Goal: Check status: Check status

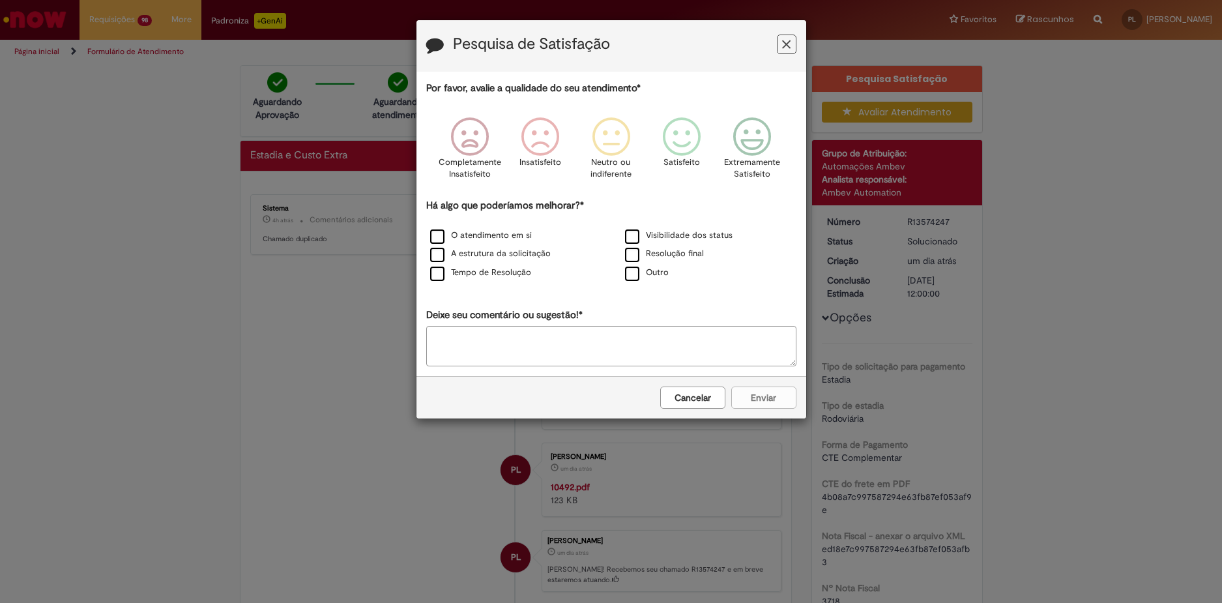
click at [748, 403] on div "Cancelar Enviar" at bounding box center [612, 397] width 390 height 42
click at [699, 403] on button "Cancelar" at bounding box center [692, 398] width 65 height 22
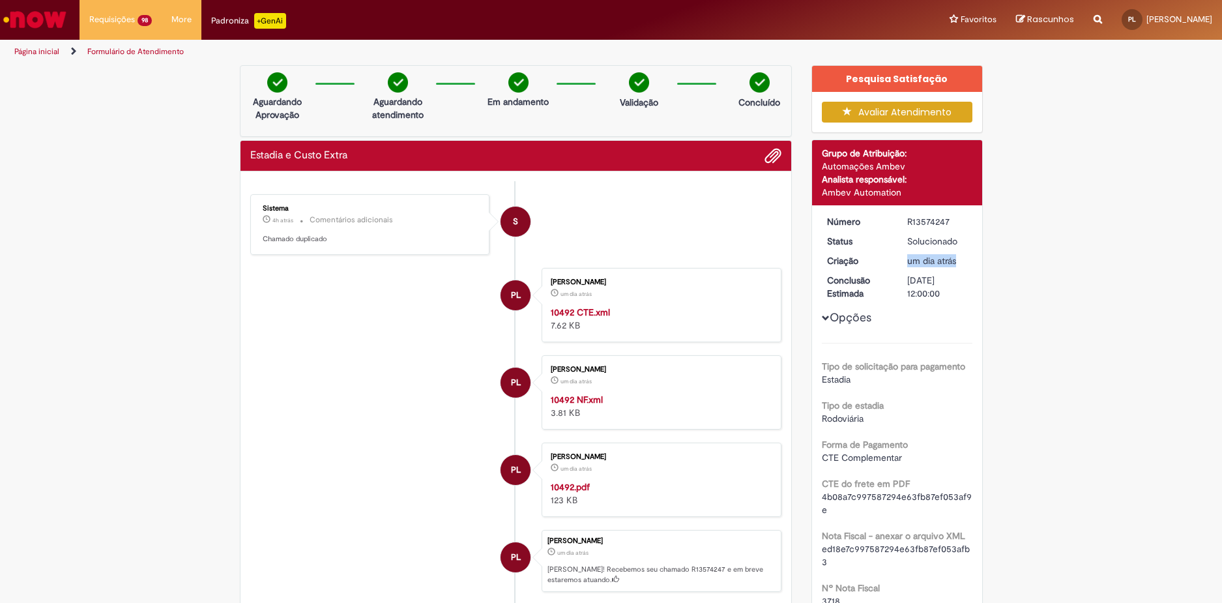
drag, startPoint x: 901, startPoint y: 263, endPoint x: 957, endPoint y: 263, distance: 55.4
click at [957, 263] on dd "um dia atrás um dia atrás [DATE] 19:45:57" at bounding box center [938, 260] width 80 height 13
drag, startPoint x: 278, startPoint y: 242, endPoint x: 321, endPoint y: 247, distance: 43.9
click at [321, 247] on div "Sistema 4h atrás 4 horas atrás Comentários adicionais Chamado duplicado" at bounding box center [370, 224] width 232 height 53
click at [323, 244] on p "Chamado duplicado" at bounding box center [371, 239] width 217 height 10
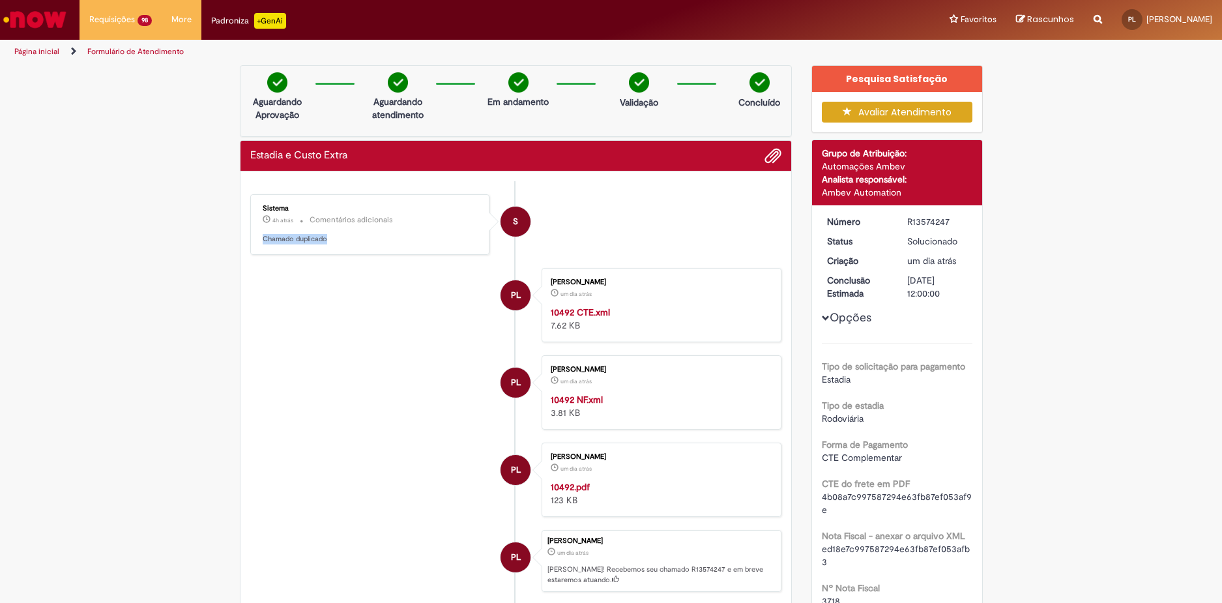
drag, startPoint x: 329, startPoint y: 240, endPoint x: 259, endPoint y: 247, distance: 70.1
click at [259, 247] on div "Sistema 4h atrás 4 horas atrás Comentários adicionais Chamado duplicado" at bounding box center [370, 224] width 232 height 53
